Goal: Task Accomplishment & Management: Use online tool/utility

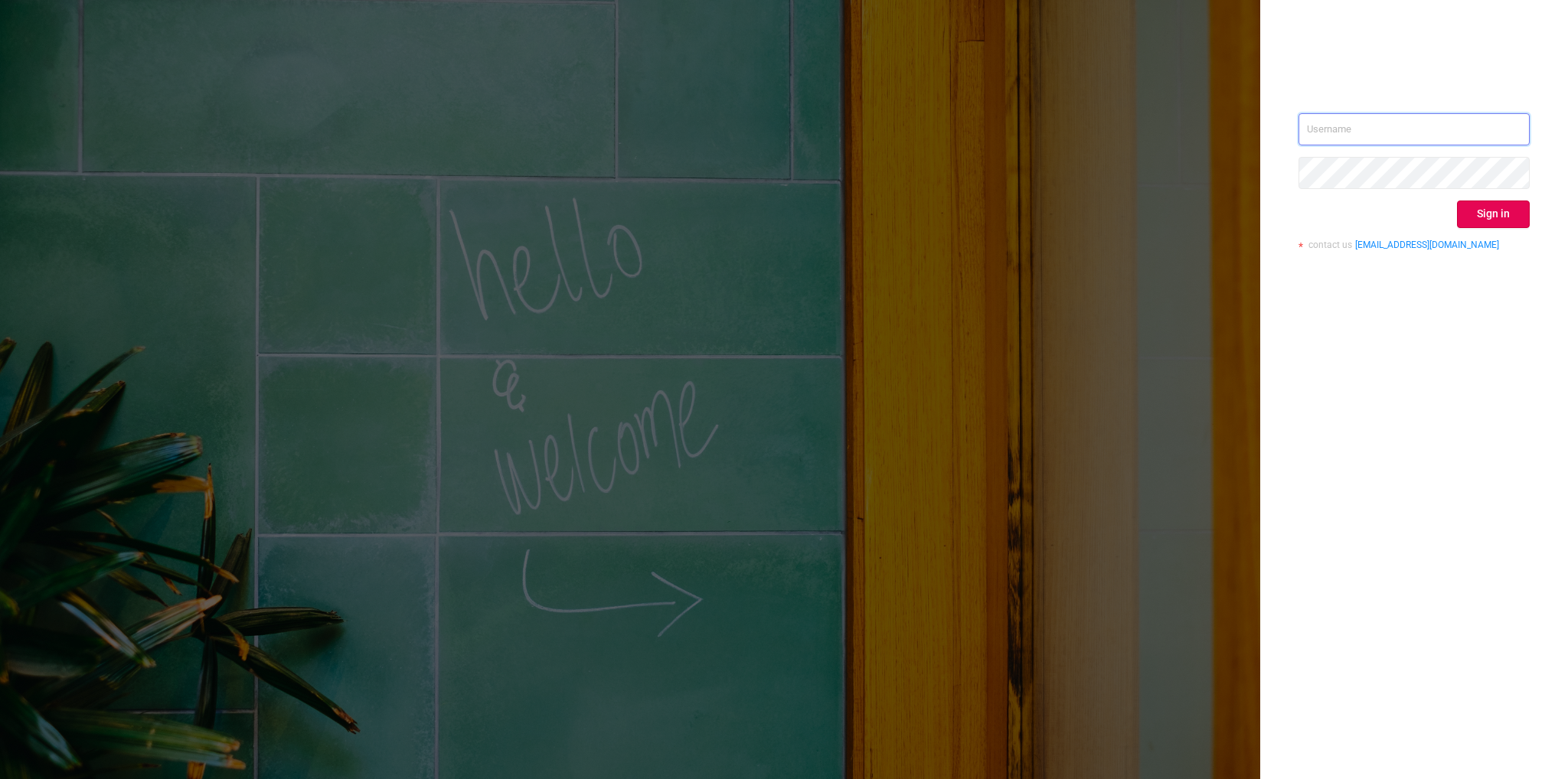
click at [1426, 129] on input "text" at bounding box center [1414, 129] width 231 height 32
type input "[EMAIL_ADDRESS][DOMAIN_NAME]"
click at [1492, 209] on button "Sign in" at bounding box center [1493, 215] width 73 height 28
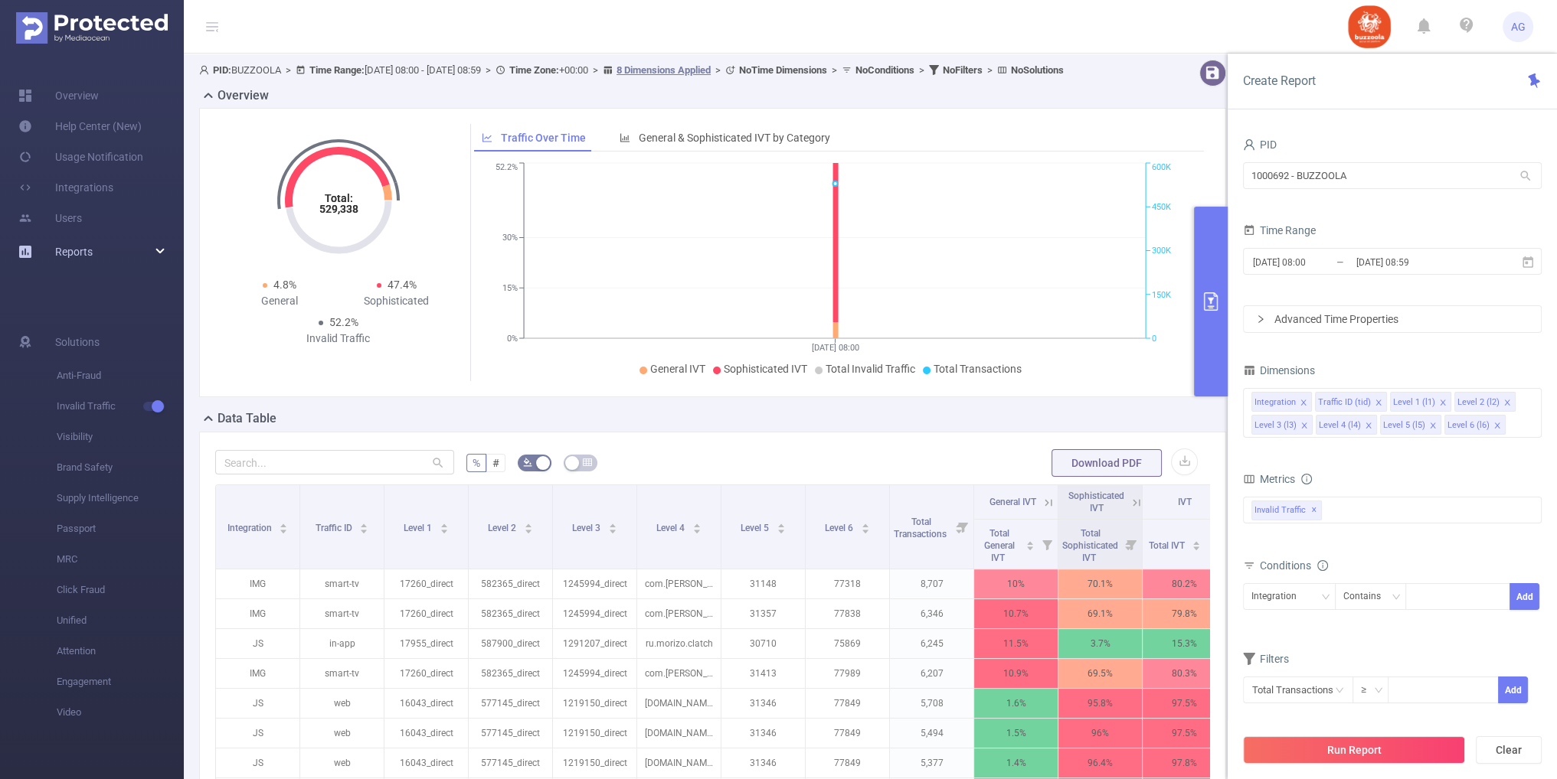
click at [94, 263] on div "Reports" at bounding box center [92, 252] width 184 height 31
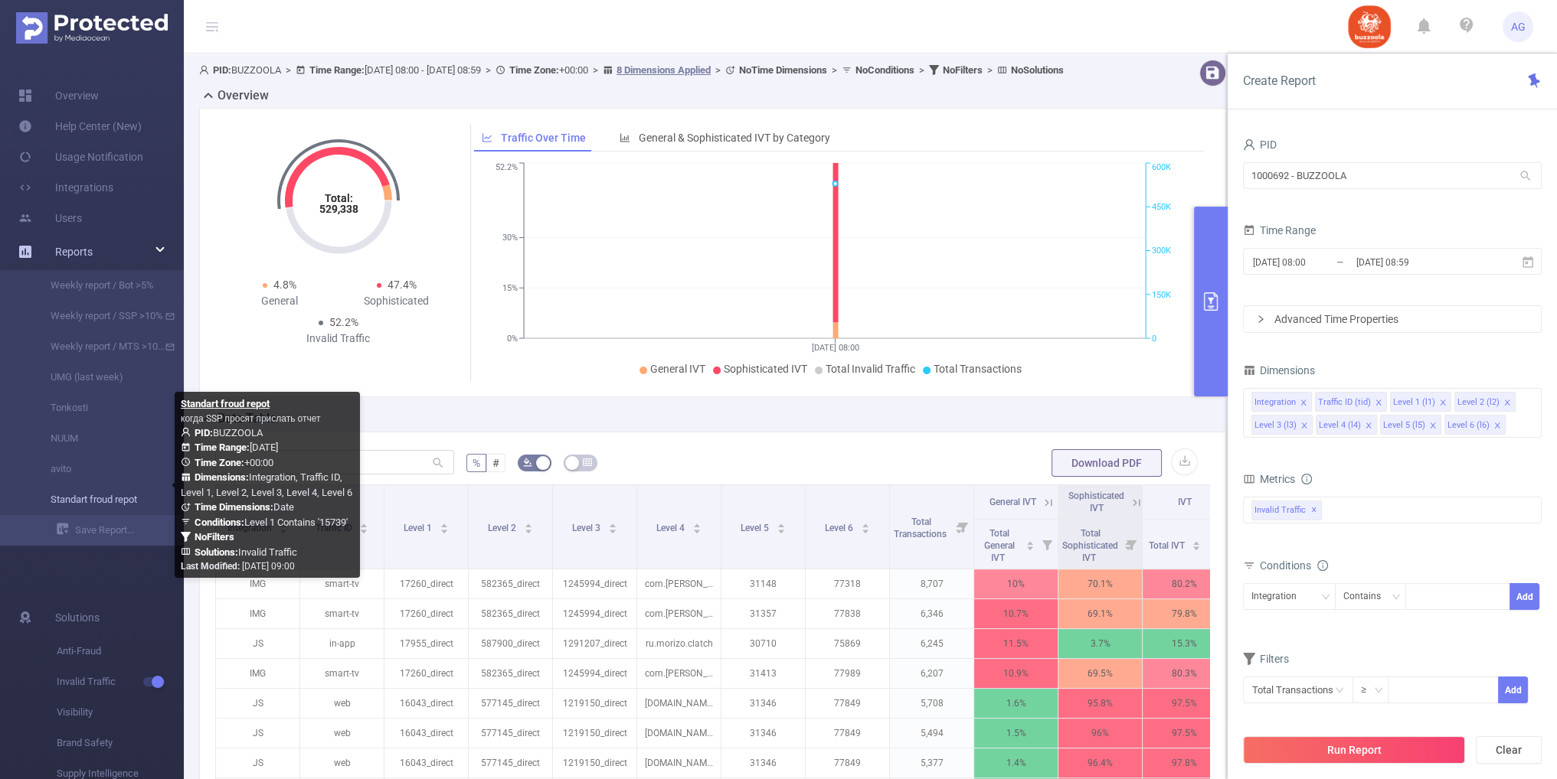
click at [127, 494] on link "Standart froud repot" at bounding box center [98, 500] width 135 height 31
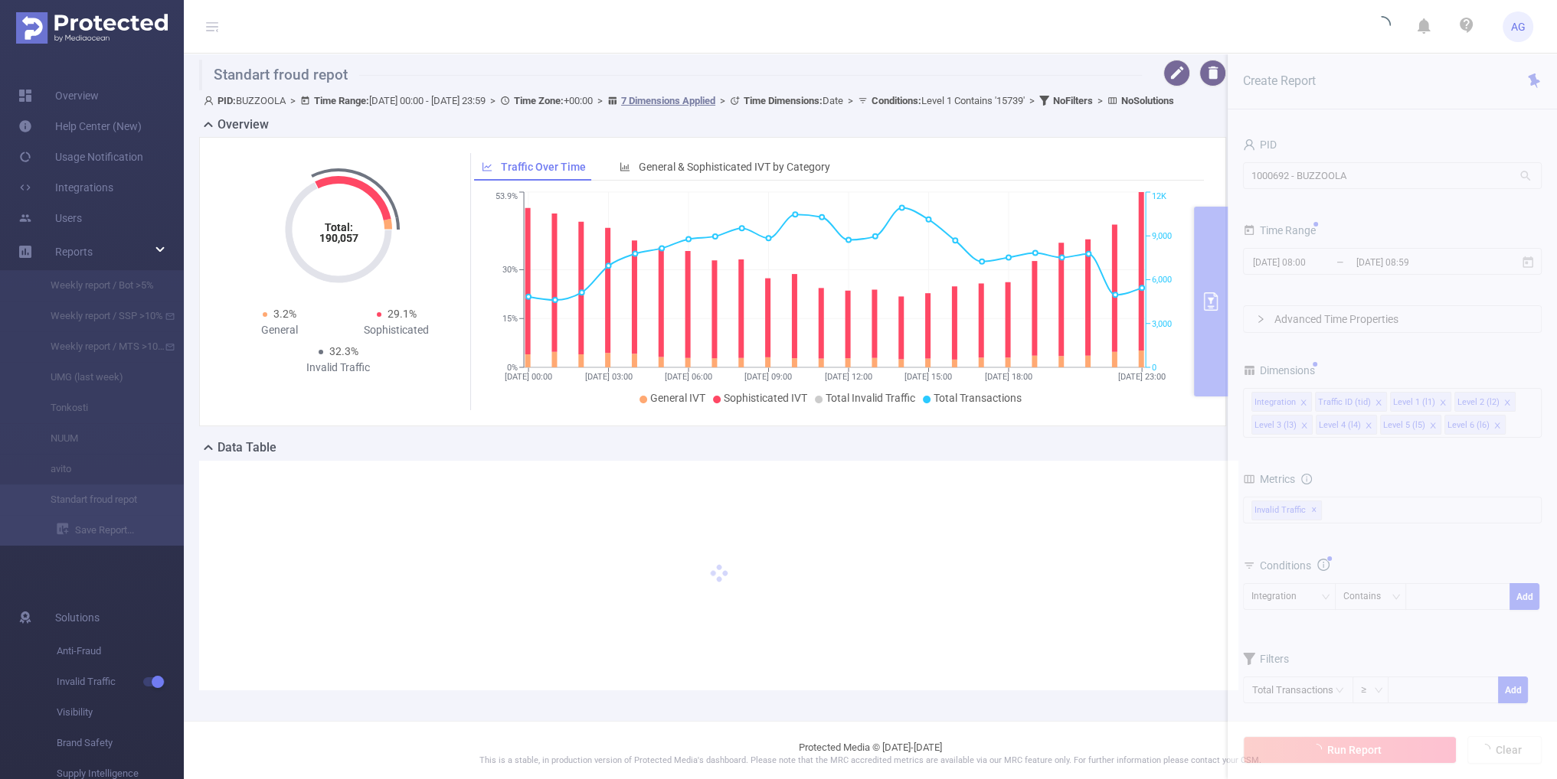
type input "[DATE] 00:00"
type input "[DATE] 23:59"
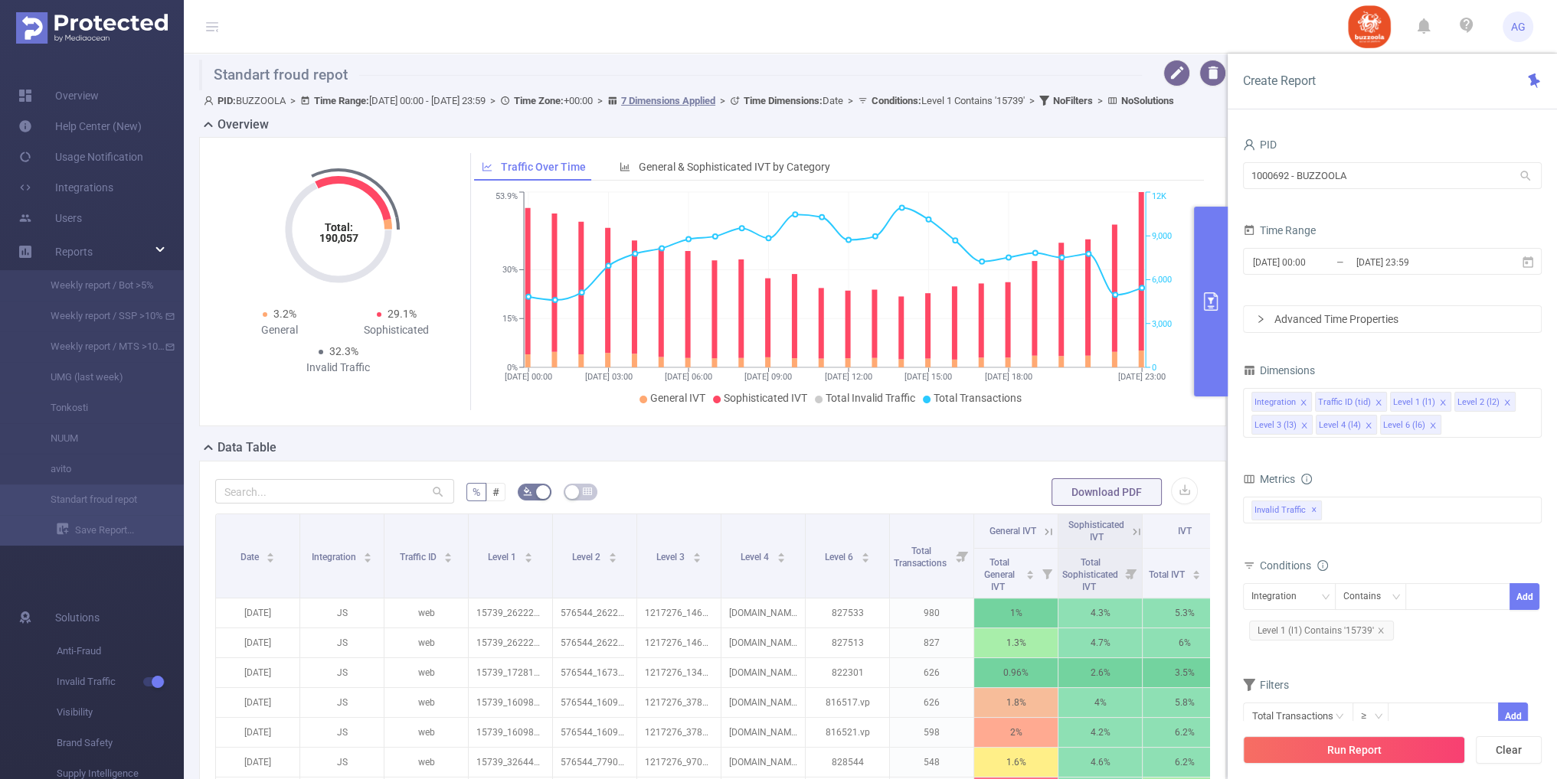
click at [1324, 315] on div "Advanced Time Properties" at bounding box center [1391, 319] width 297 height 26
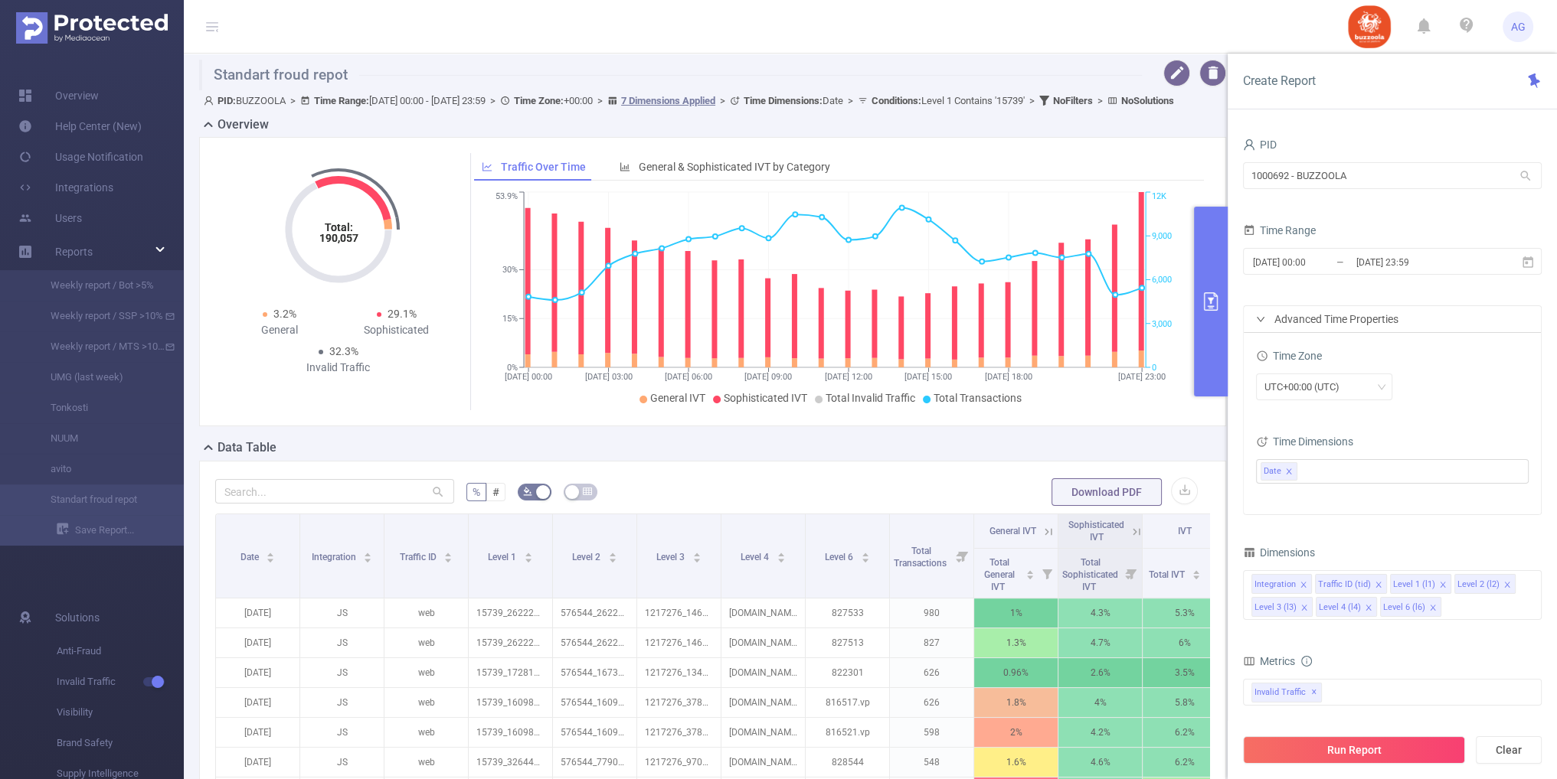
click at [1324, 315] on div "Advanced Time Properties" at bounding box center [1391, 319] width 297 height 26
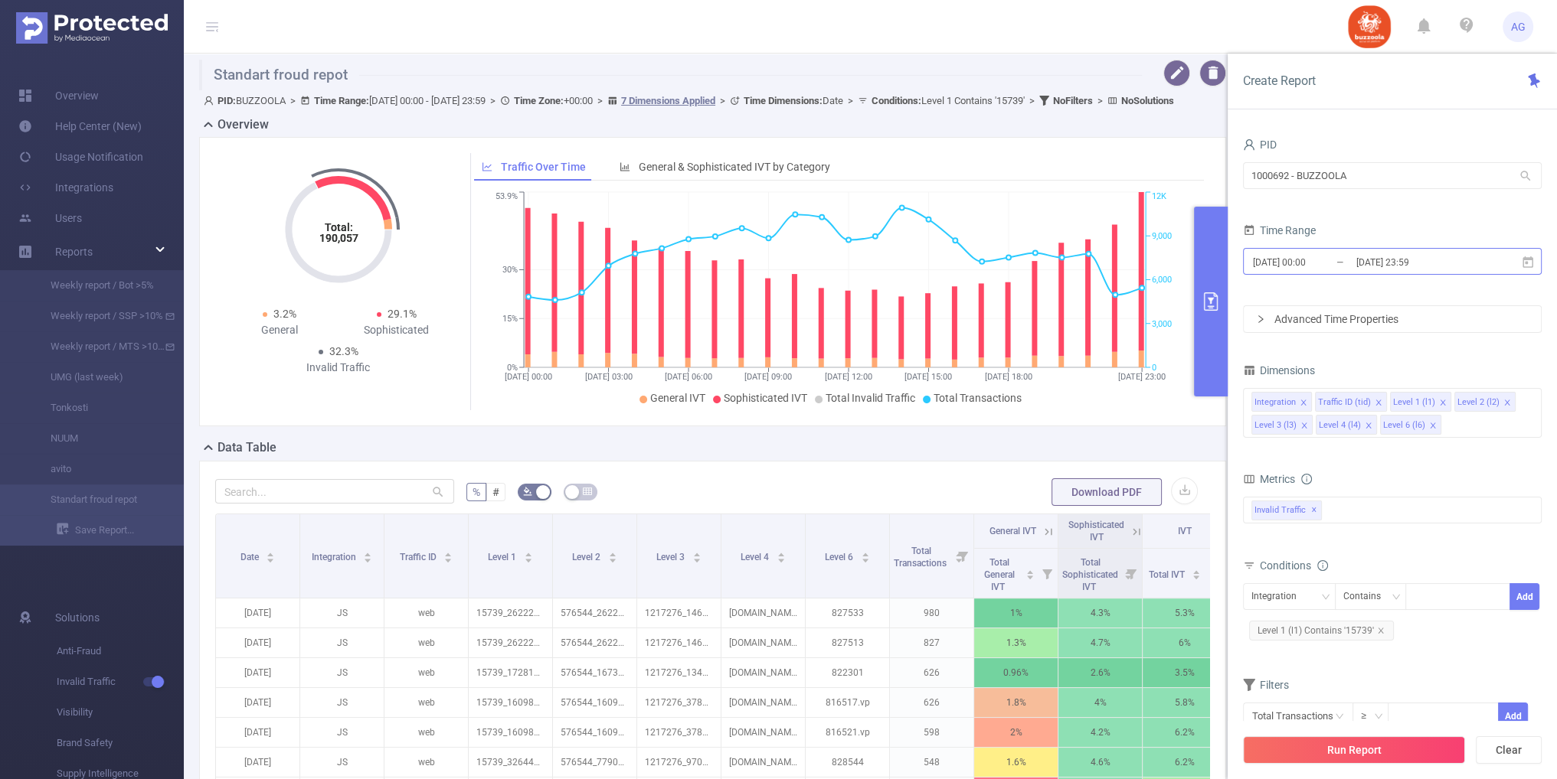
click at [1351, 254] on input "[DATE] 00:00" at bounding box center [1313, 262] width 124 height 21
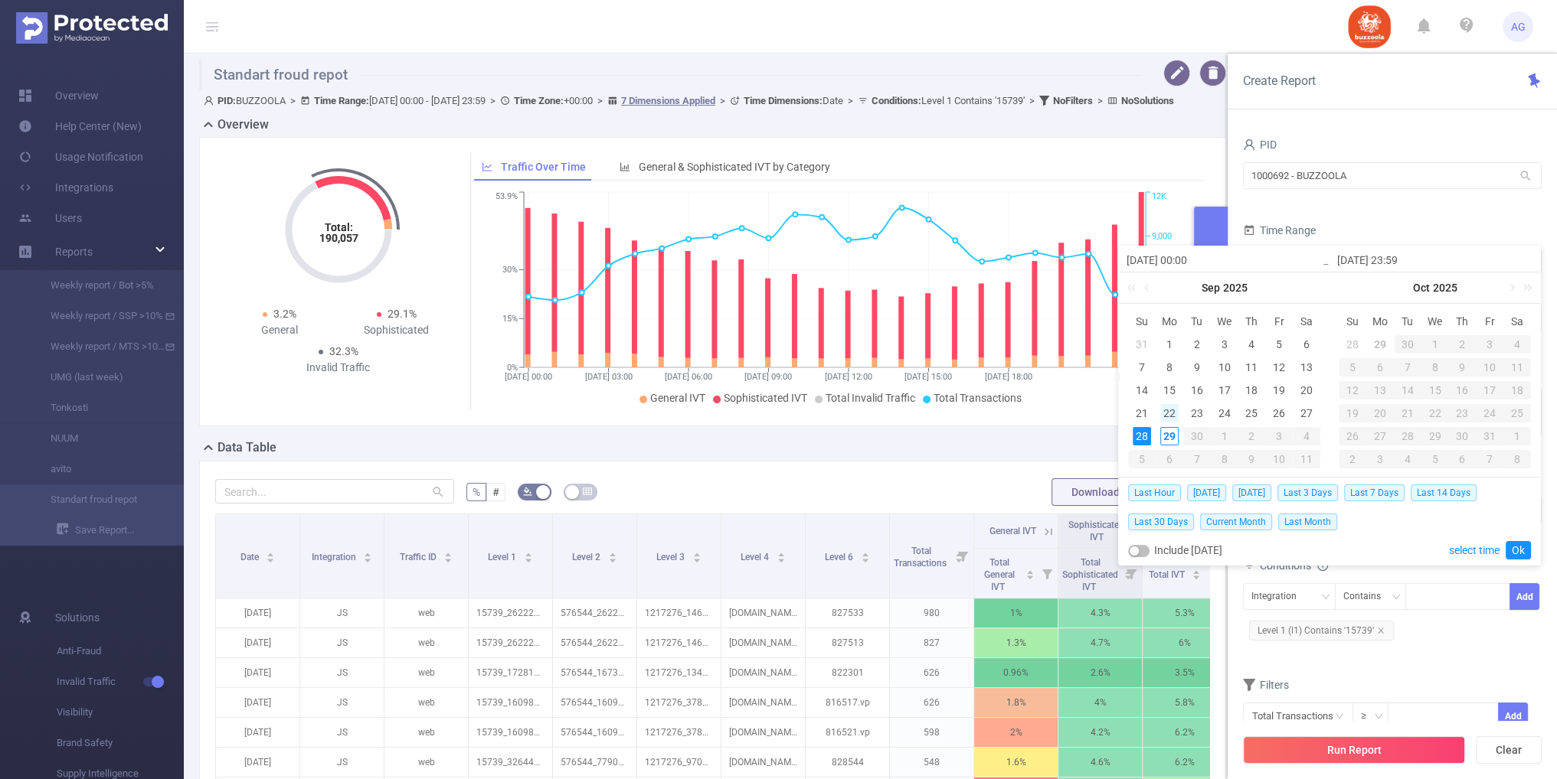
click at [1175, 411] on div "22" at bounding box center [1169, 413] width 18 height 18
click at [1145, 427] on div "28" at bounding box center [1141, 436] width 18 height 18
type input "[DATE] 00:00"
click at [1513, 545] on link "Ok" at bounding box center [1517, 550] width 25 height 18
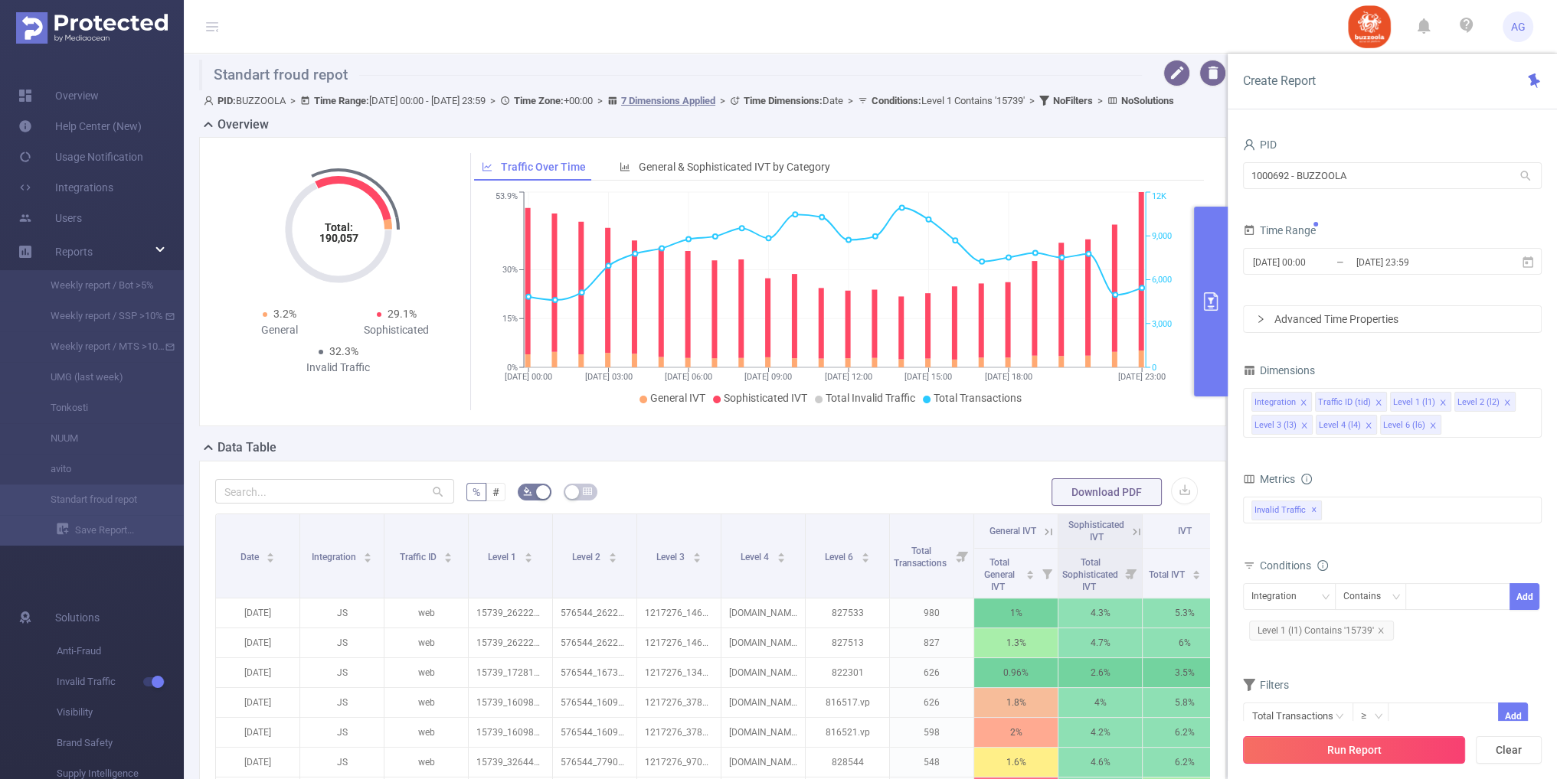
click at [1339, 751] on button "Run Report" at bounding box center [1354, 751] width 222 height 28
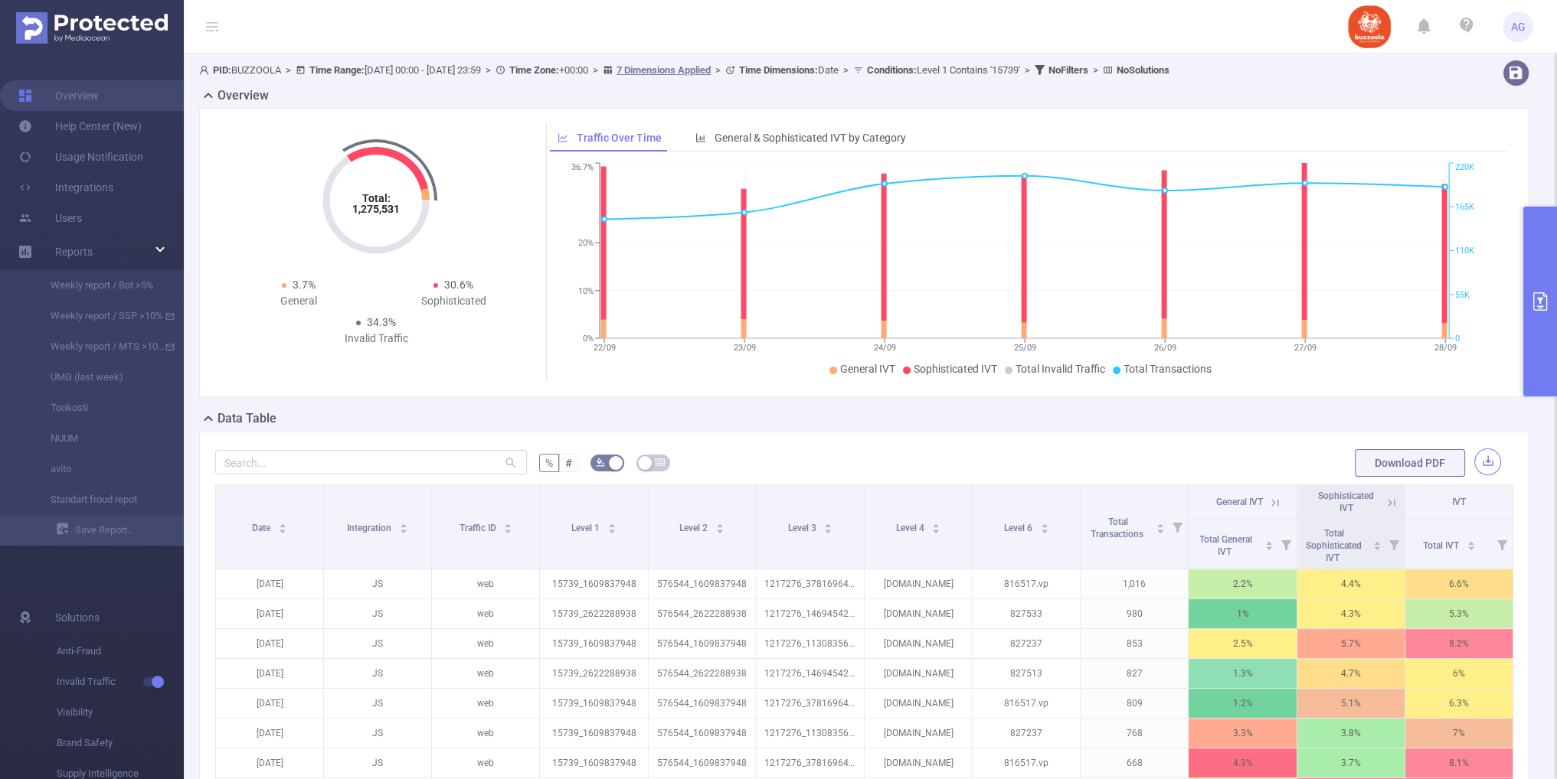
click at [1475, 462] on button "button" at bounding box center [1487, 462] width 27 height 27
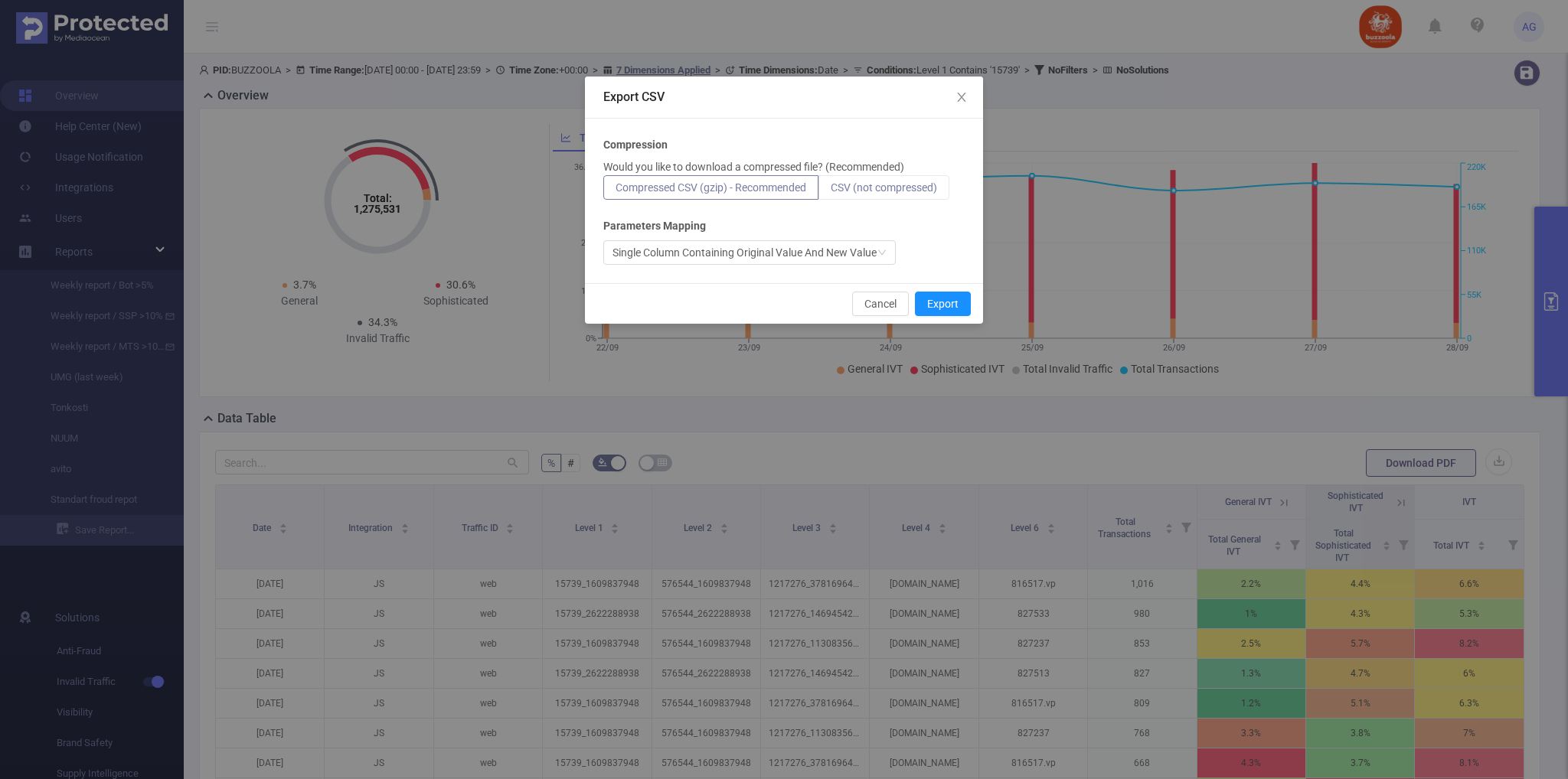
click at [901, 178] on label "CSV (not compressed)" at bounding box center [883, 187] width 131 height 25
click at [831, 191] on input "CSV (not compressed)" at bounding box center [831, 191] width 0 height 0
click at [900, 188] on span "CSV (not compressed)" at bounding box center [884, 187] width 106 height 12
click at [831, 191] on input "CSV (not compressed)" at bounding box center [831, 191] width 0 height 0
click at [950, 302] on button "Export" at bounding box center [943, 304] width 56 height 25
